Goal: Check status: Check status

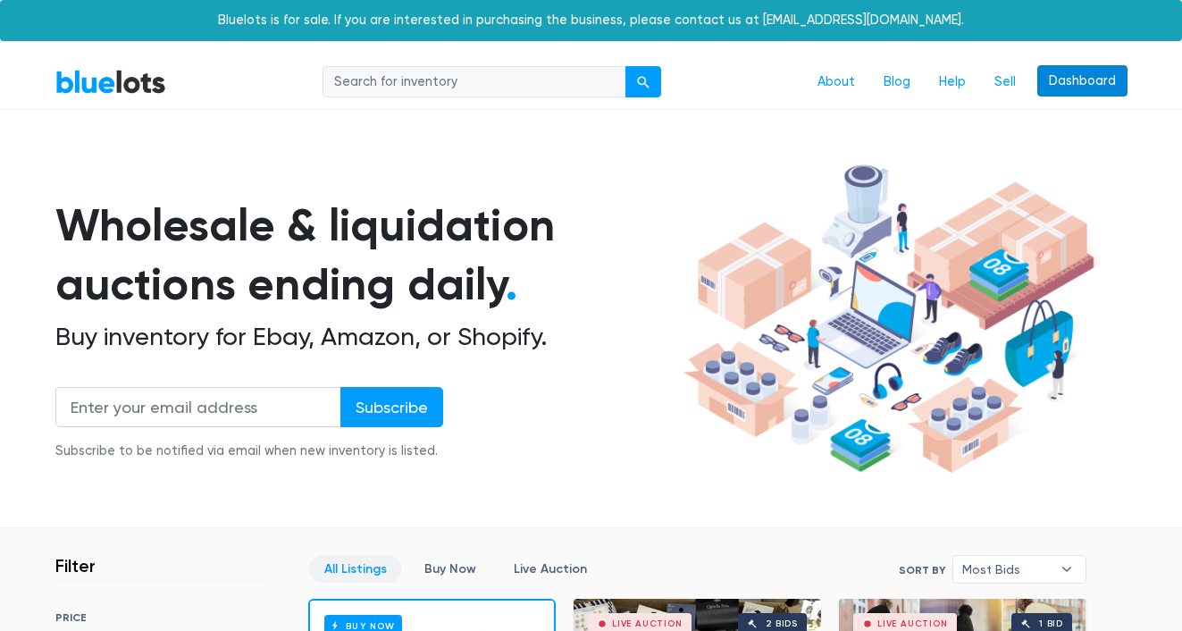
click at [1040, 84] on link "Dashboard" at bounding box center [1082, 81] width 90 height 32
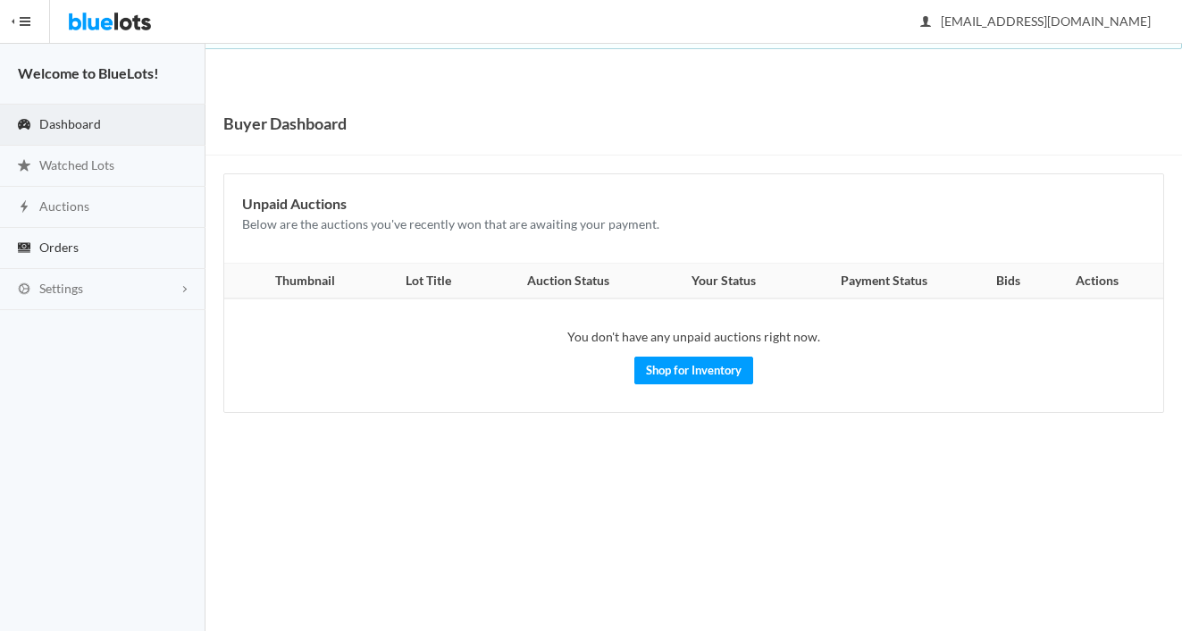
click at [135, 248] on link "Orders" at bounding box center [102, 248] width 205 height 41
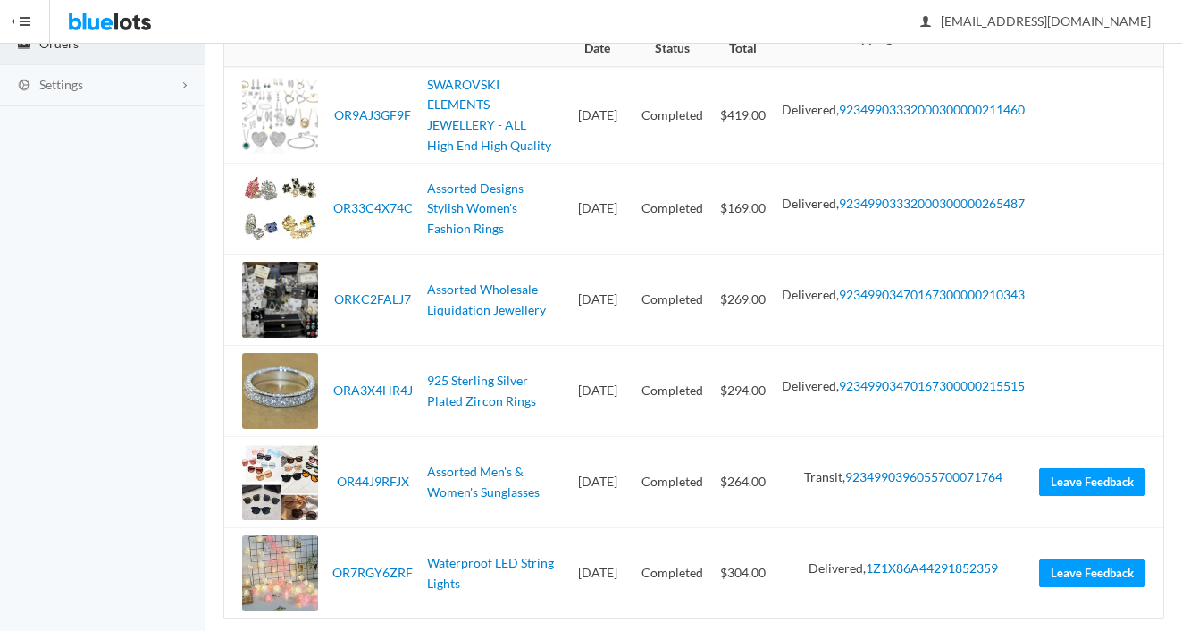
scroll to position [223, 0]
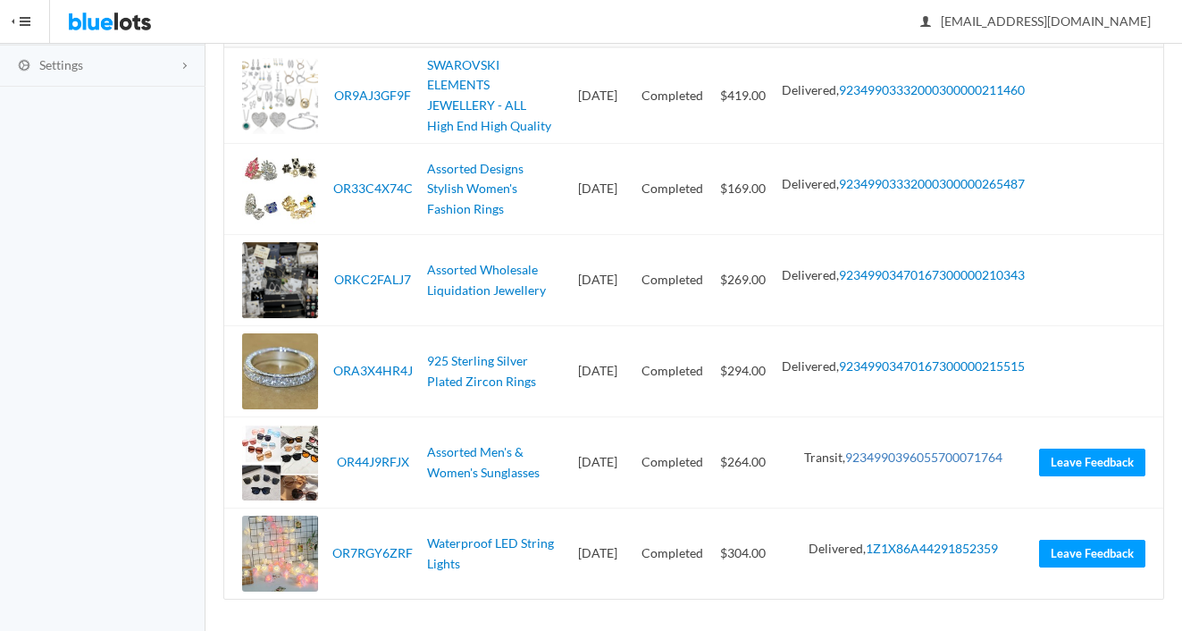
click at [899, 450] on link "9234990396055700071764" at bounding box center [923, 456] width 157 height 15
